Goal: Ask a question

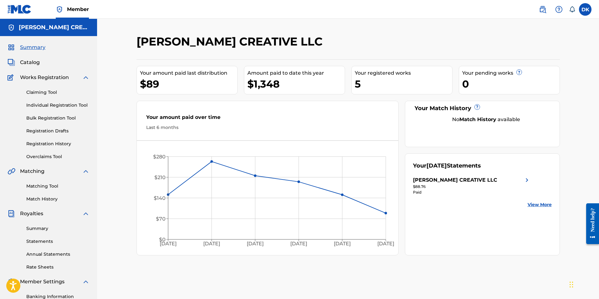
click at [35, 227] on link "Summary" at bounding box center [57, 228] width 63 height 7
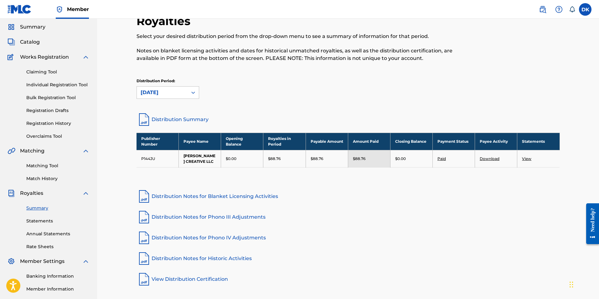
scroll to position [31, 0]
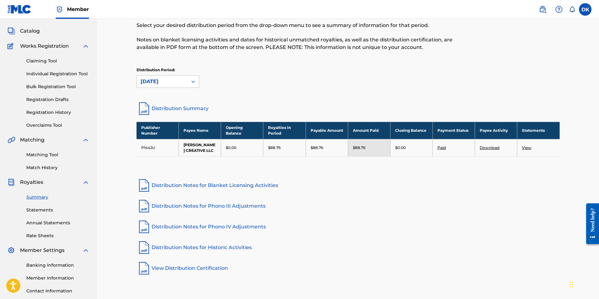
click at [526, 147] on link "View" at bounding box center [526, 147] width 9 height 5
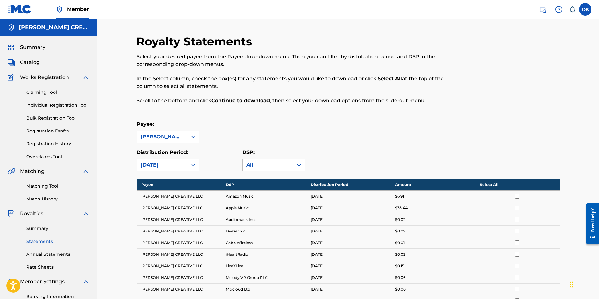
click at [32, 227] on link "Summary" at bounding box center [57, 228] width 63 height 7
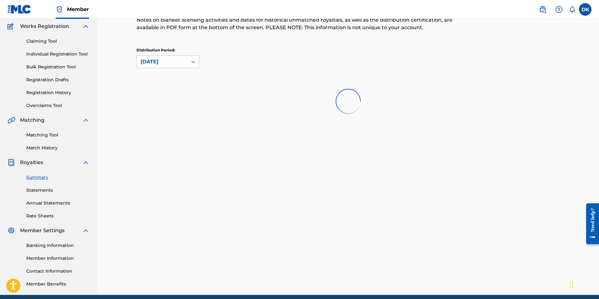
scroll to position [14, 0]
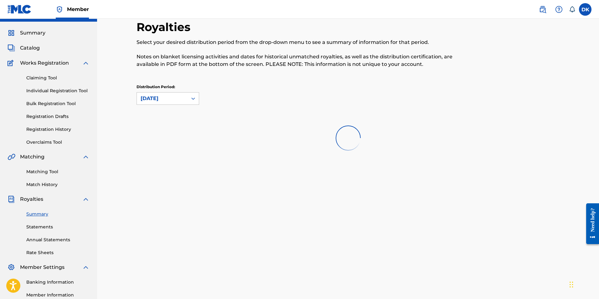
click at [38, 227] on link "Statements" at bounding box center [57, 226] width 63 height 7
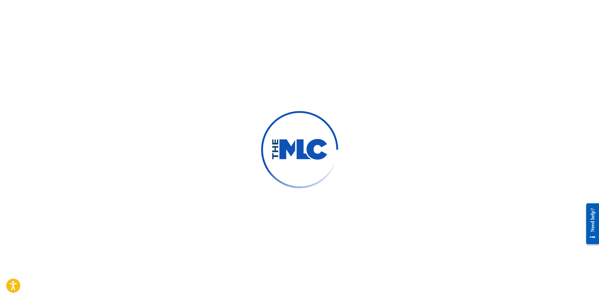
scroll to position [14, 0]
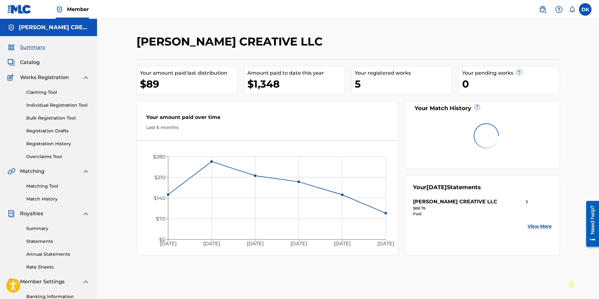
click at [39, 230] on link "Summary" at bounding box center [57, 228] width 63 height 7
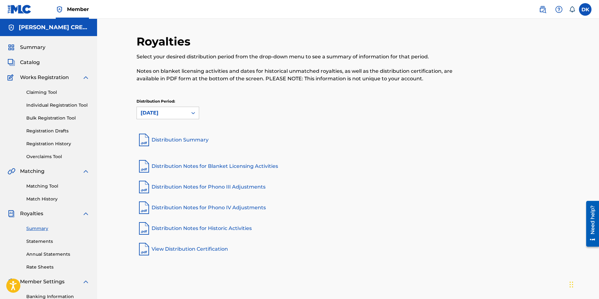
click at [198, 140] on link "Distribution Summary" at bounding box center [349, 139] width 424 height 15
click at [184, 108] on div "[DATE]" at bounding box center [162, 113] width 51 height 12
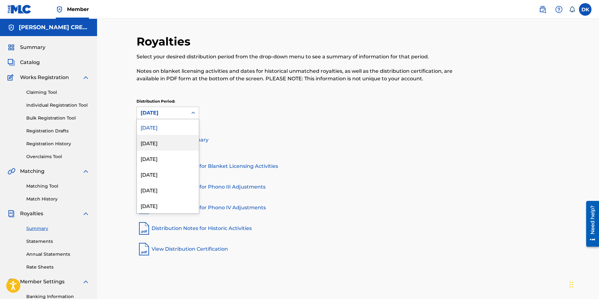
click at [159, 142] on div "[DATE]" at bounding box center [168, 143] width 62 height 16
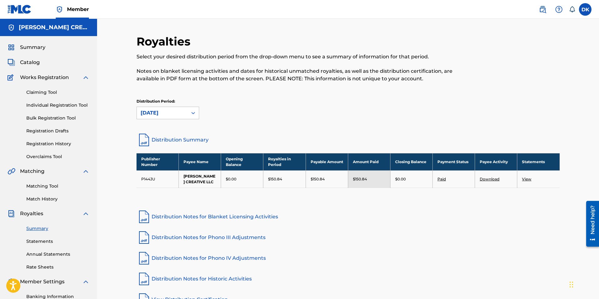
click at [171, 138] on link "Distribution Summary" at bounding box center [349, 139] width 424 height 15
click at [158, 110] on div "[DATE]" at bounding box center [162, 113] width 43 height 8
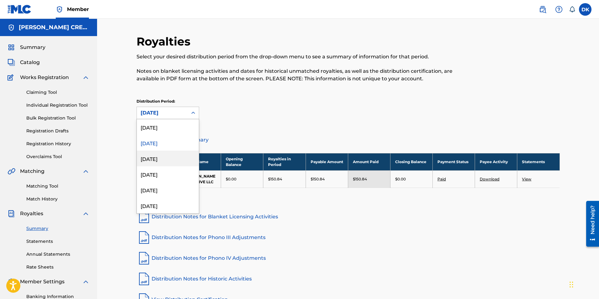
click at [159, 158] on div "[DATE]" at bounding box center [168, 158] width 62 height 16
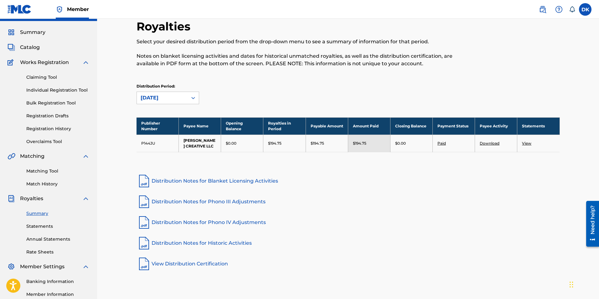
scroll to position [14, 0]
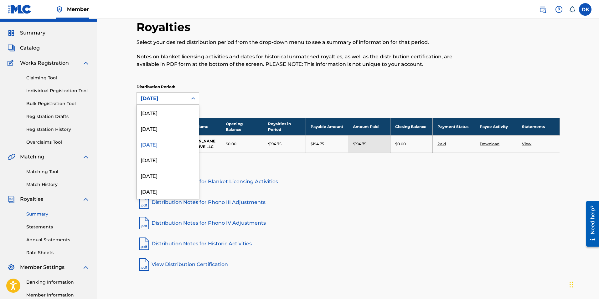
click at [157, 100] on div "[DATE]" at bounding box center [162, 99] width 43 height 8
click at [162, 130] on div "[DATE]" at bounding box center [168, 128] width 62 height 16
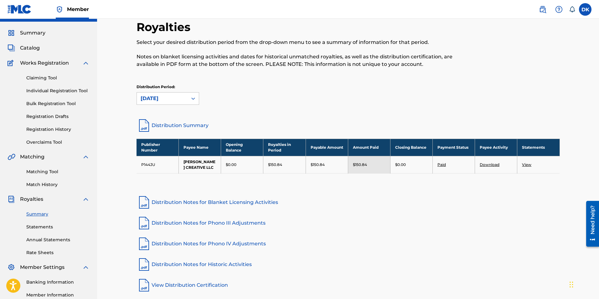
click at [443, 165] on link "Paid" at bounding box center [442, 164] width 8 height 5
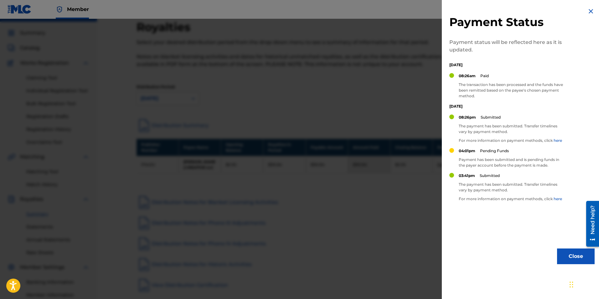
click at [588, 14] on img at bounding box center [591, 12] width 8 height 8
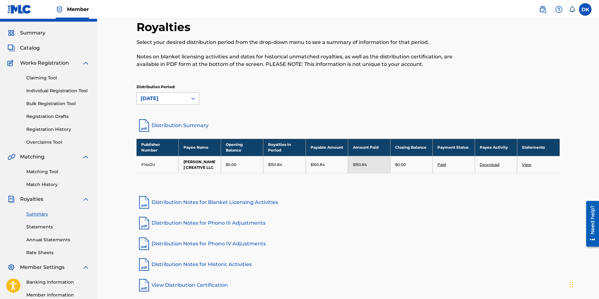
click at [164, 97] on div "[DATE]" at bounding box center [162, 99] width 43 height 8
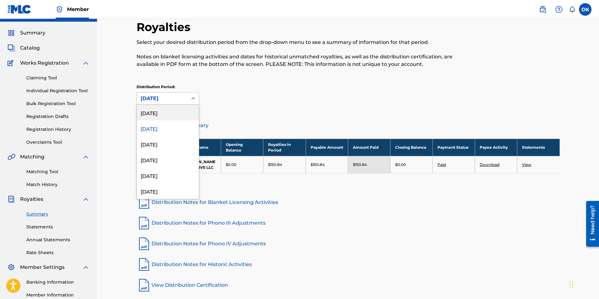
click at [164, 117] on div "[DATE]" at bounding box center [168, 113] width 62 height 16
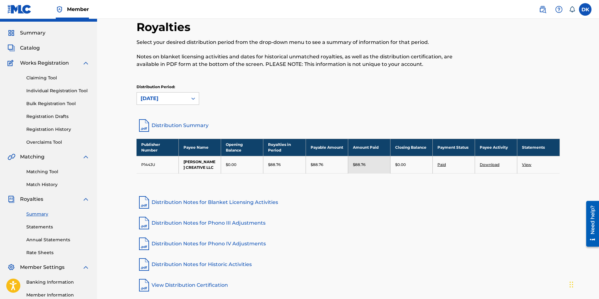
click at [445, 165] on link "Paid" at bounding box center [442, 164] width 8 height 5
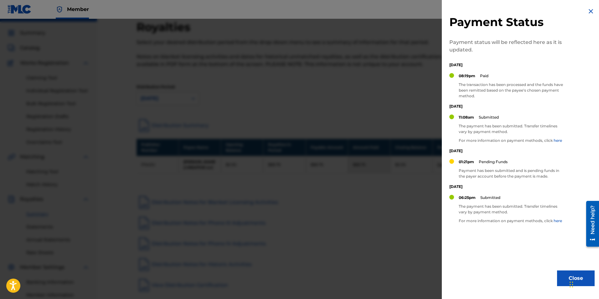
click at [415, 88] on div at bounding box center [299, 168] width 599 height 299
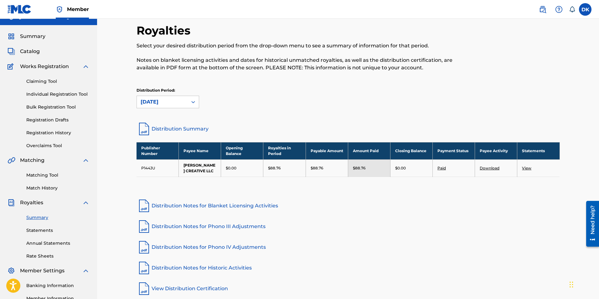
scroll to position [0, 0]
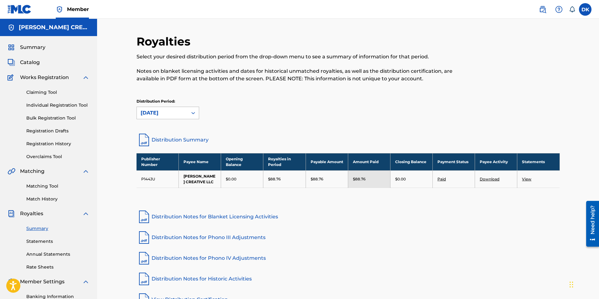
click at [173, 114] on div "[DATE]" at bounding box center [162, 113] width 43 height 8
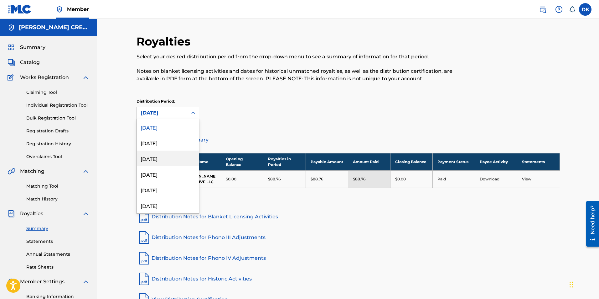
click at [157, 155] on div "[DATE]" at bounding box center [168, 158] width 62 height 16
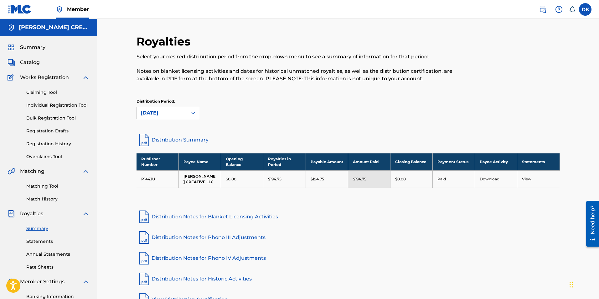
click at [195, 138] on link "Distribution Summary" at bounding box center [349, 139] width 424 height 15
click at [166, 117] on div "[DATE]" at bounding box center [162, 113] width 51 height 12
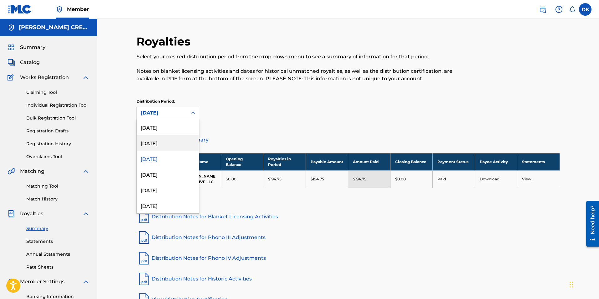
click at [148, 138] on div "[DATE]" at bounding box center [168, 143] width 62 height 16
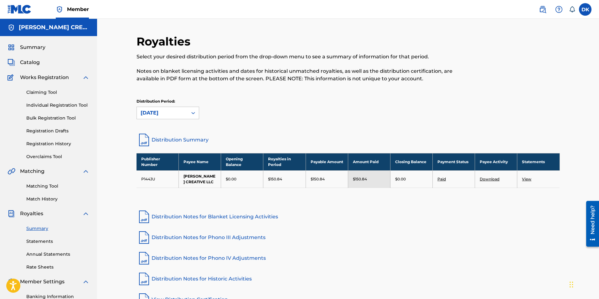
click at [176, 138] on link "Distribution Summary" at bounding box center [349, 139] width 424 height 15
click at [292, 126] on div "Royalties Select your desired distribution period from the drop-down menu to se…" at bounding box center [349, 83] width 424 height 98
click at [149, 111] on div "[DATE]" at bounding box center [162, 113] width 43 height 8
click at [161, 106] on div "Distribution Period: [DATE]" at bounding box center [168, 108] width 63 height 21
click at [162, 114] on div "[DATE]" at bounding box center [162, 113] width 43 height 8
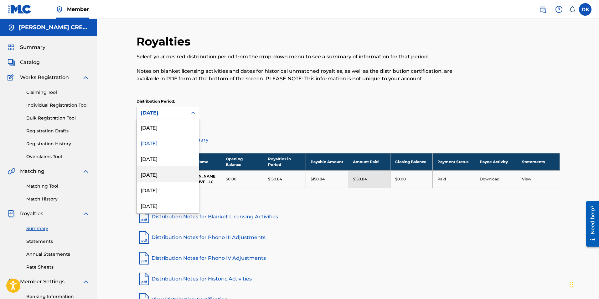
click at [158, 175] on div "[DATE]" at bounding box center [168, 174] width 62 height 16
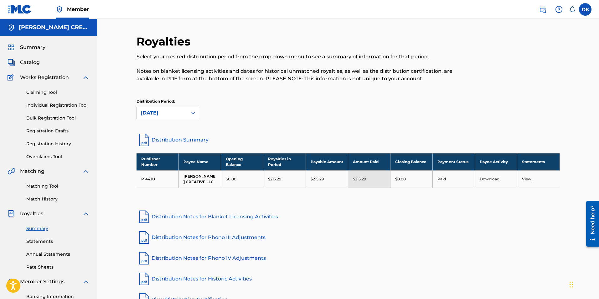
click at [175, 141] on link "Distribution Summary" at bounding box center [349, 139] width 424 height 15
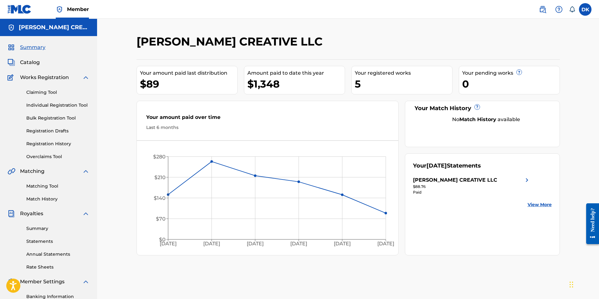
click at [190, 75] on div "Your amount paid last distribution" at bounding box center [188, 73] width 97 height 8
click at [275, 76] on div "Amount paid to date this year" at bounding box center [296, 73] width 97 height 8
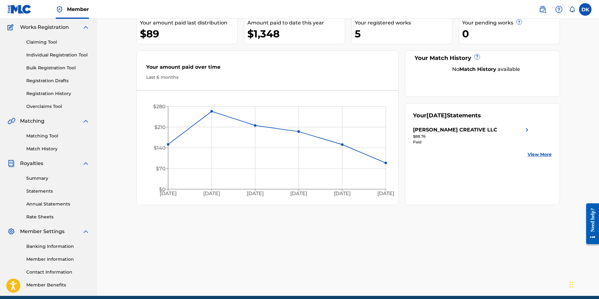
scroll to position [77, 0]
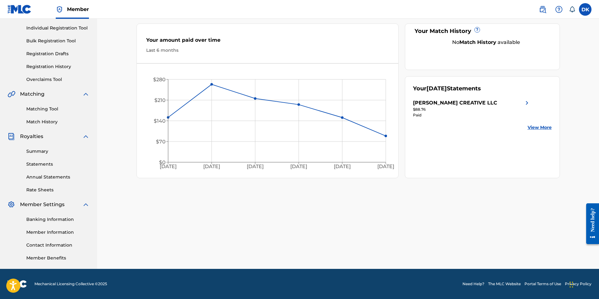
click at [38, 149] on link "Summary" at bounding box center [57, 151] width 63 height 7
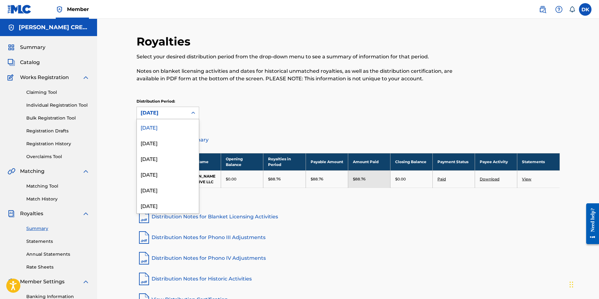
click at [186, 112] on div "[DATE]" at bounding box center [162, 113] width 51 height 12
click at [159, 144] on div "[DATE]" at bounding box center [168, 143] width 62 height 16
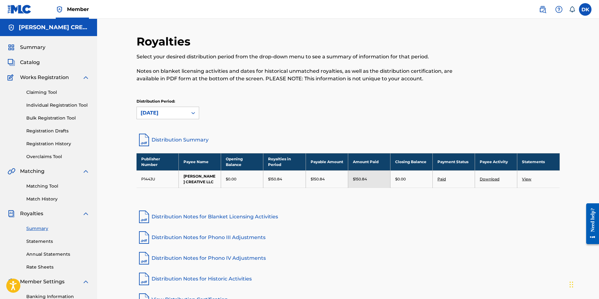
click at [444, 180] on link "Paid" at bounding box center [442, 178] width 8 height 5
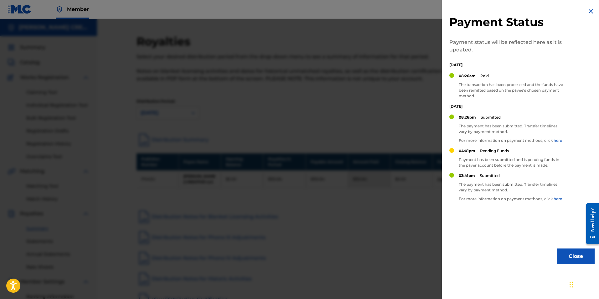
click at [405, 128] on div at bounding box center [299, 168] width 599 height 299
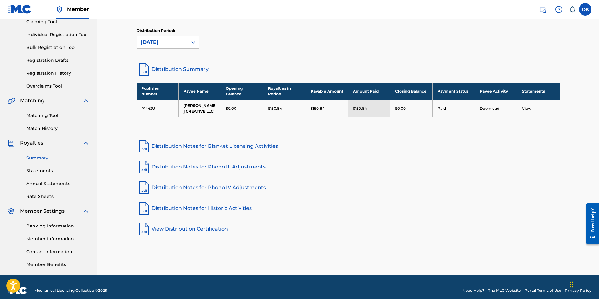
scroll to position [77, 0]
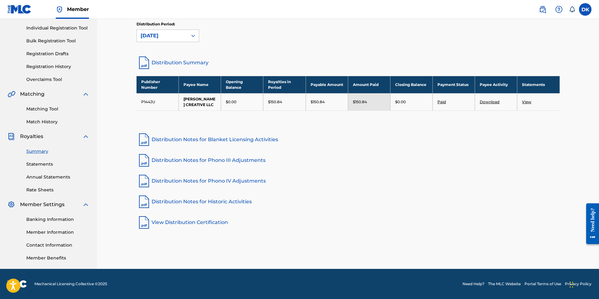
click at [60, 246] on link "Contact Information" at bounding box center [57, 245] width 63 height 7
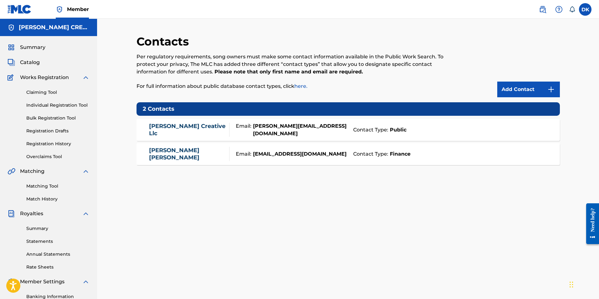
click at [559, 9] on img at bounding box center [560, 10] width 8 height 8
click at [552, 24] on link "Contact us" at bounding box center [559, 26] width 53 height 15
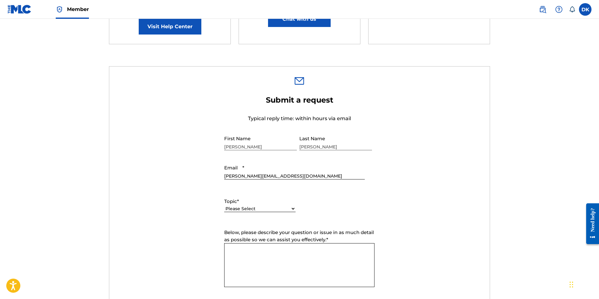
scroll to position [125, 0]
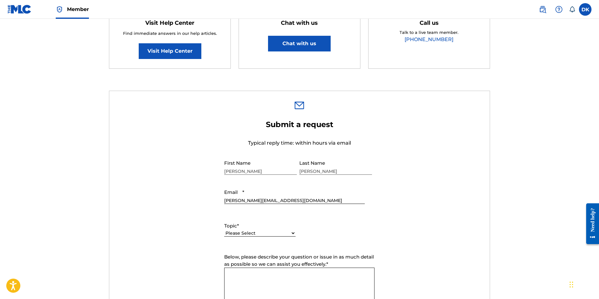
click at [244, 232] on select "Please Select I need help with my account I need help with managing my catalog …" at bounding box center [259, 233] width 71 height 7
click at [203, 265] on form "Submit a request Typical reply time: within hours via email First Name Dan Last…" at bounding box center [299, 251] width 381 height 262
click at [248, 201] on input "[PERSON_NAME][EMAIL_ADDRESS][DOMAIN_NAME]" at bounding box center [294, 195] width 140 height 18
click at [281, 199] on input "[PERSON_NAME][EMAIL_ADDRESS][DOMAIN_NAME]" at bounding box center [294, 195] width 140 height 18
click at [233, 196] on input "[PERSON_NAME][EMAIL_ADDRESS][DOMAIN_NAME]" at bounding box center [294, 195] width 140 height 18
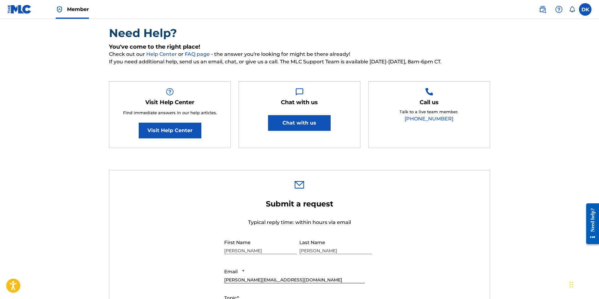
scroll to position [31, 0]
